Goal: Find specific page/section: Find specific page/section

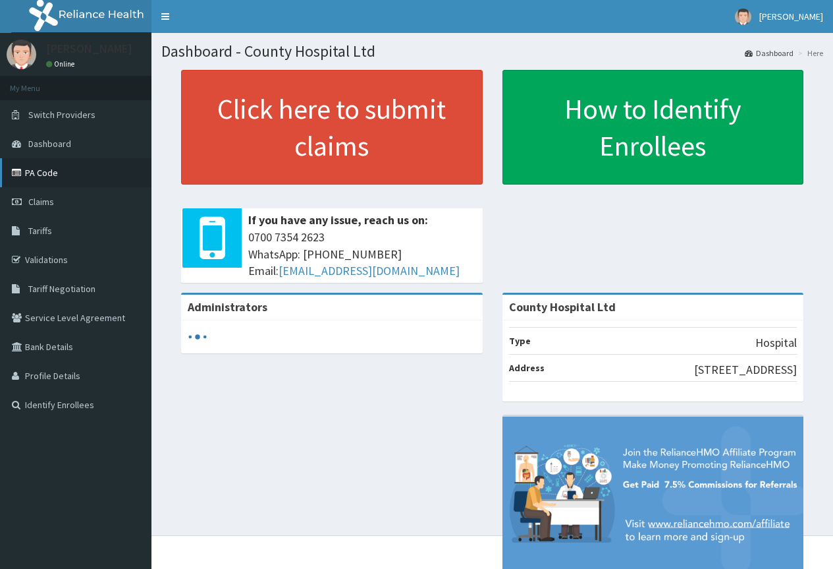
click at [47, 178] on link "PA Code" at bounding box center [76, 172] width 152 height 29
click at [49, 175] on link "PA Code" at bounding box center [76, 172] width 152 height 29
